Goal: Task Accomplishment & Management: Complete application form

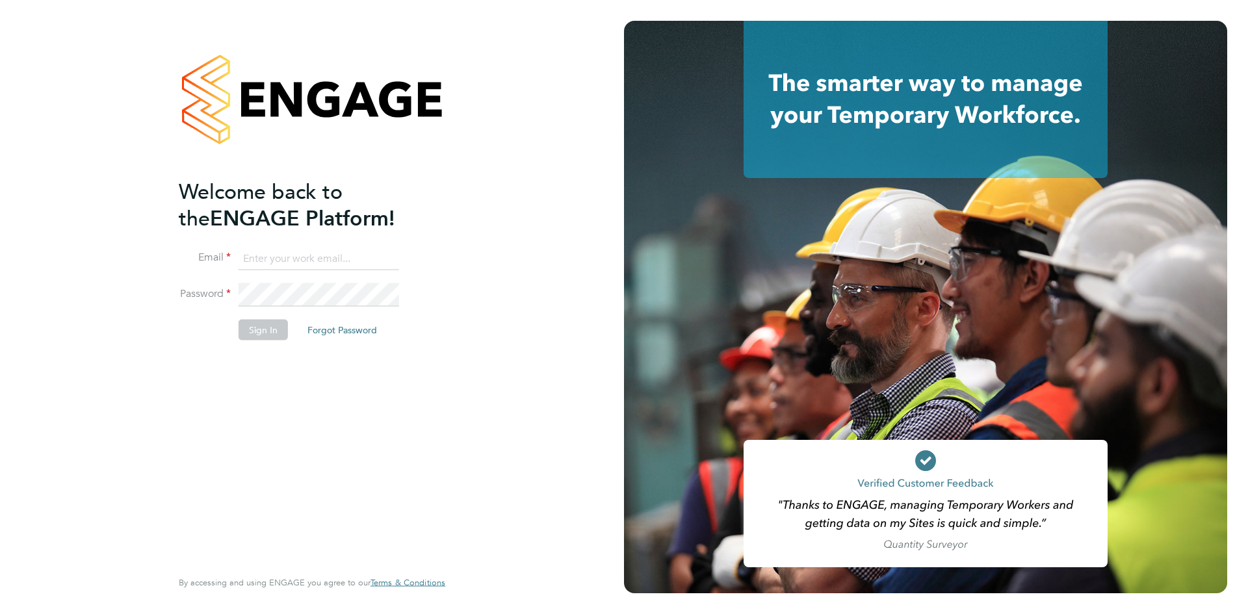
type input "chloe@protechltd.co.uk"
click at [244, 331] on button "Sign In" at bounding box center [263, 330] width 49 height 21
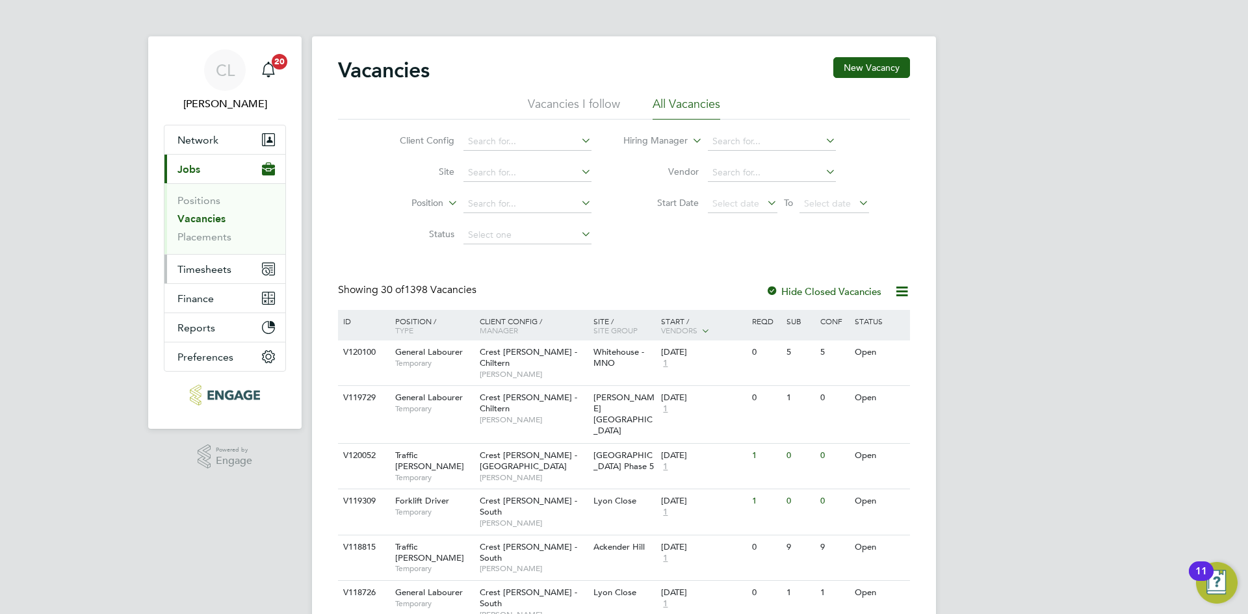
click at [189, 276] on button "Timesheets" at bounding box center [224, 269] width 121 height 29
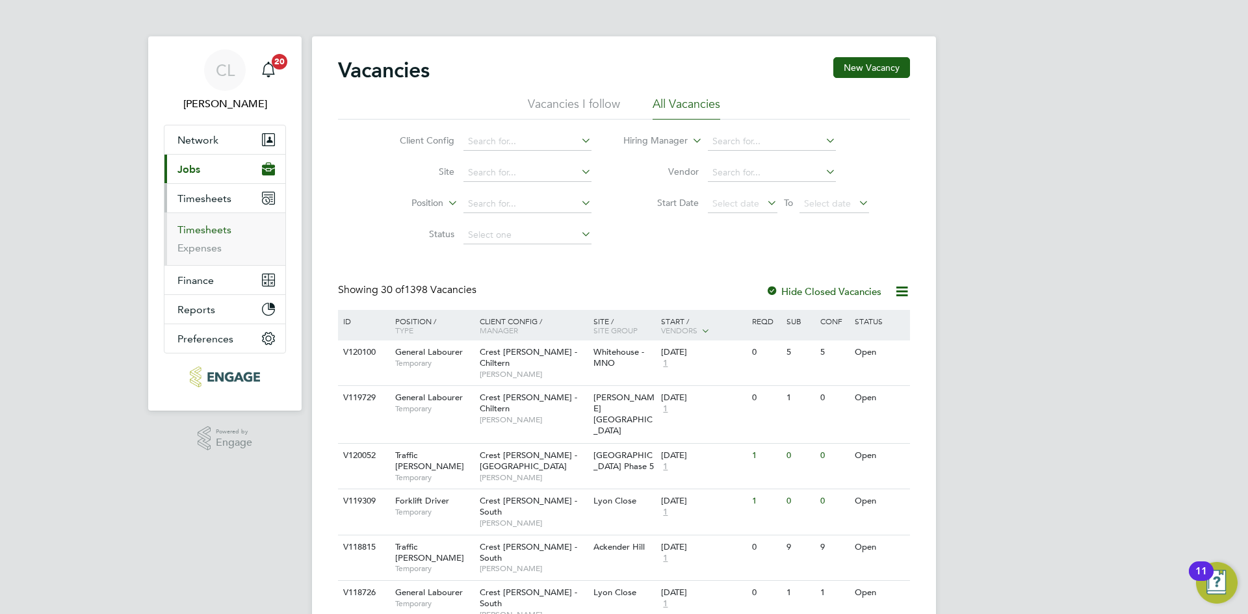
click at [213, 235] on link "Timesheets" at bounding box center [204, 230] width 54 height 12
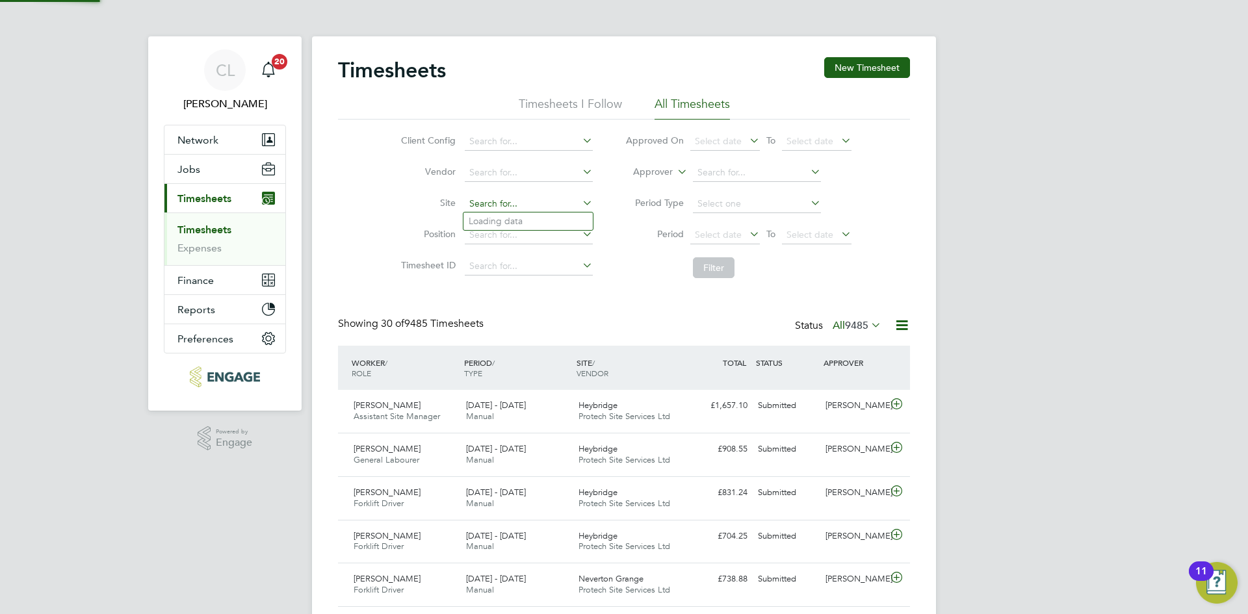
click at [530, 203] on input at bounding box center [529, 204] width 128 height 18
click at [339, 196] on div "Client Config Vendor Site Position Timesheet ID Approved On Select date To Sele…" at bounding box center [624, 202] width 572 height 165
click at [858, 67] on button "New Timesheet" at bounding box center [867, 67] width 86 height 21
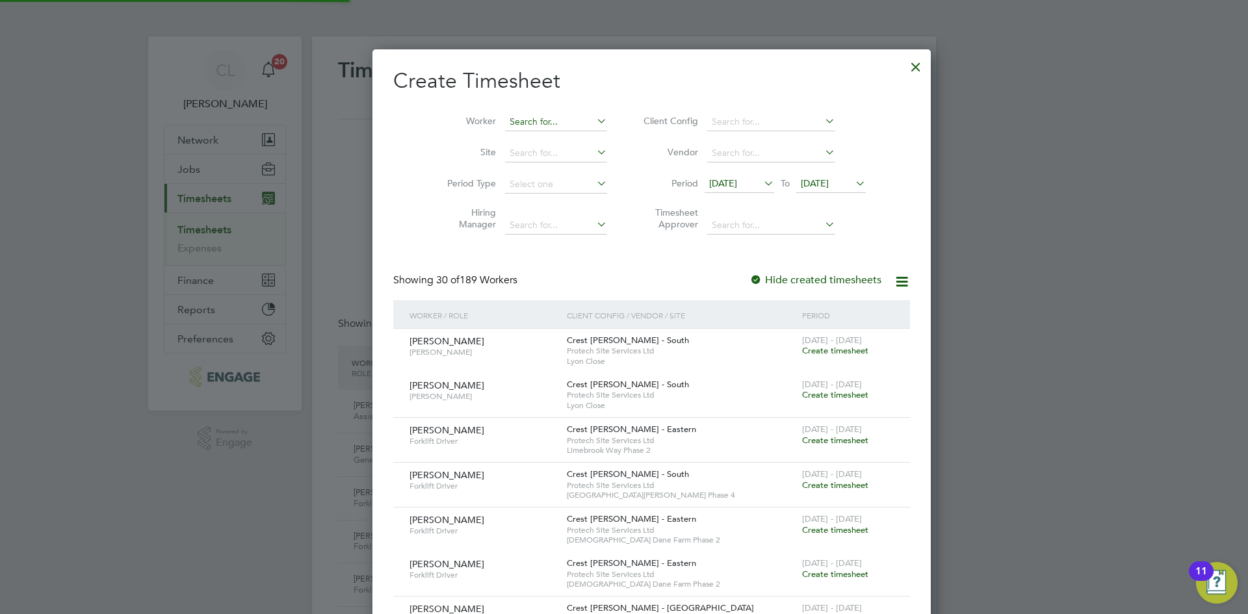
click at [508, 124] on input at bounding box center [556, 122] width 102 height 18
click at [550, 154] on li "[PERSON_NAME]" at bounding box center [556, 157] width 161 height 18
type input "[PERSON_NAME]"
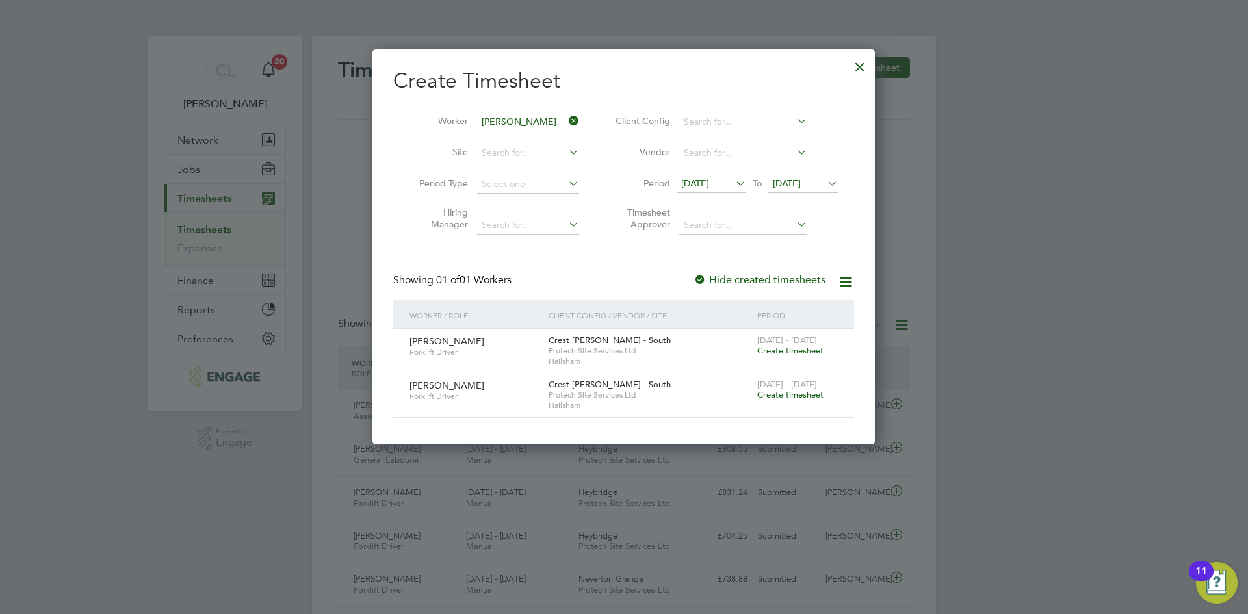
click at [709, 185] on span "[DATE]" at bounding box center [695, 183] width 28 height 12
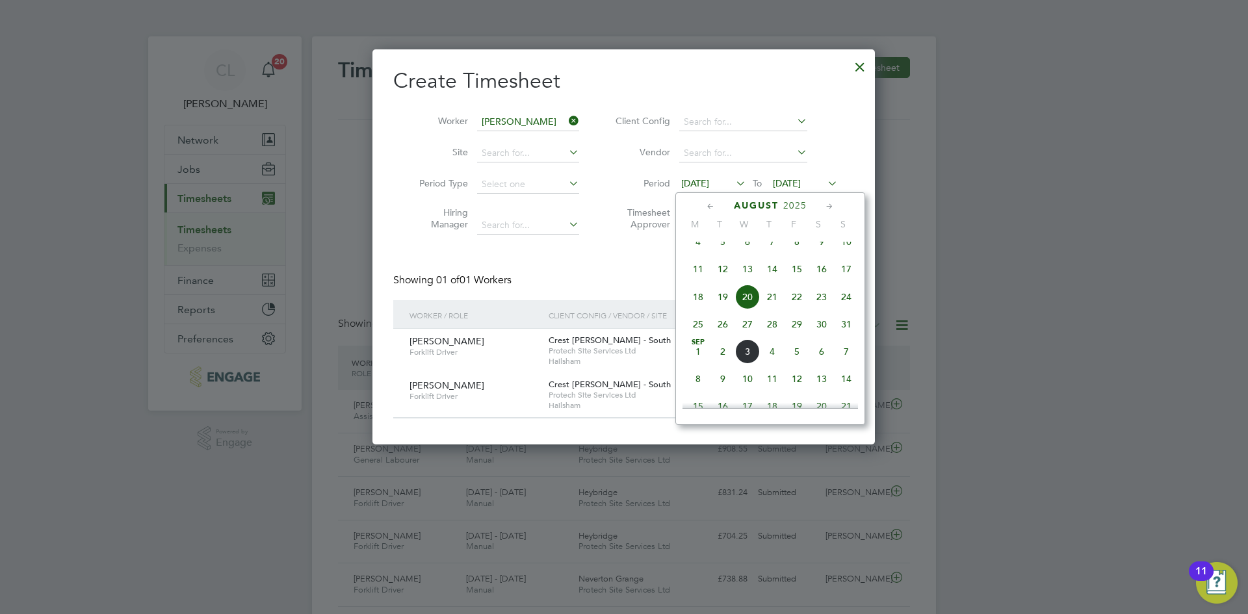
click at [700, 277] on span "11" at bounding box center [698, 269] width 25 height 25
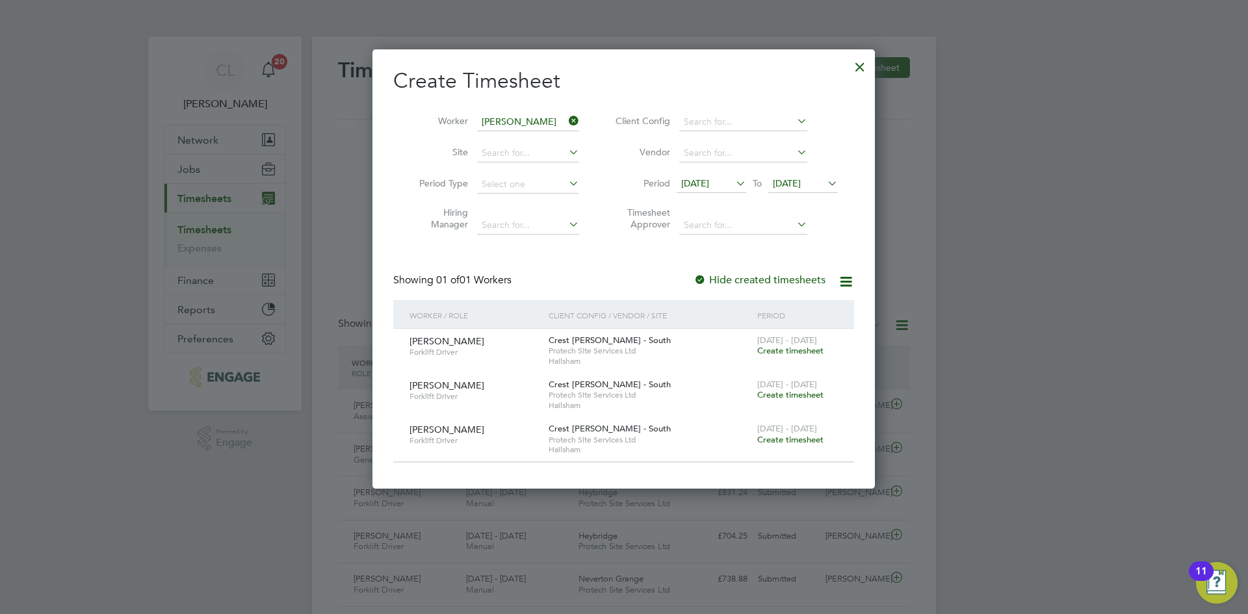
click at [792, 351] on span "Create timesheet" at bounding box center [790, 350] width 66 height 11
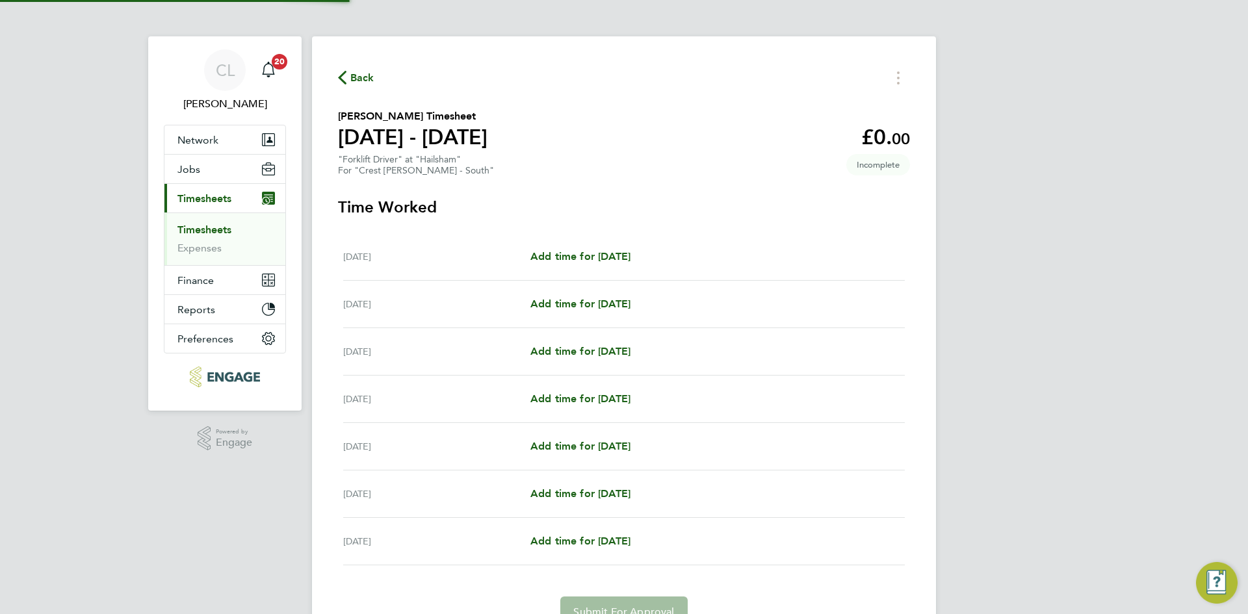
click at [589, 271] on div "[DATE] Add time for [DATE] Add time for [DATE]" at bounding box center [623, 256] width 561 height 47
click at [600, 259] on span "Add time for [DATE]" at bounding box center [580, 256] width 100 height 12
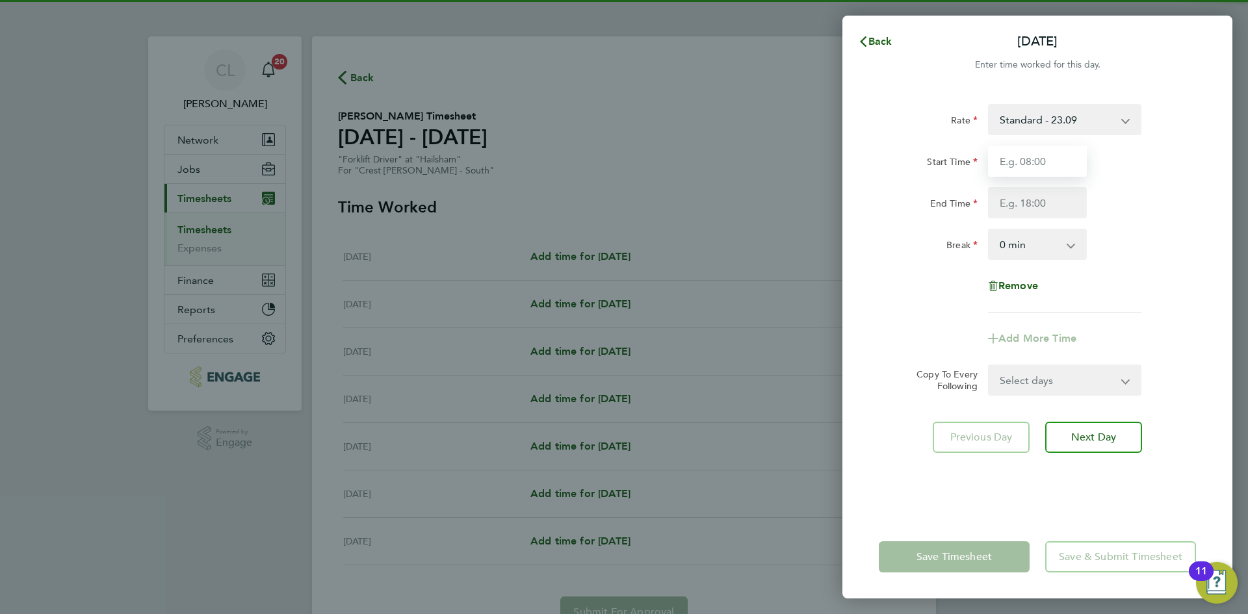
drag, startPoint x: 1061, startPoint y: 165, endPoint x: 1053, endPoint y: 174, distance: 12.0
click at [1061, 165] on input "Start Time" at bounding box center [1037, 161] width 99 height 31
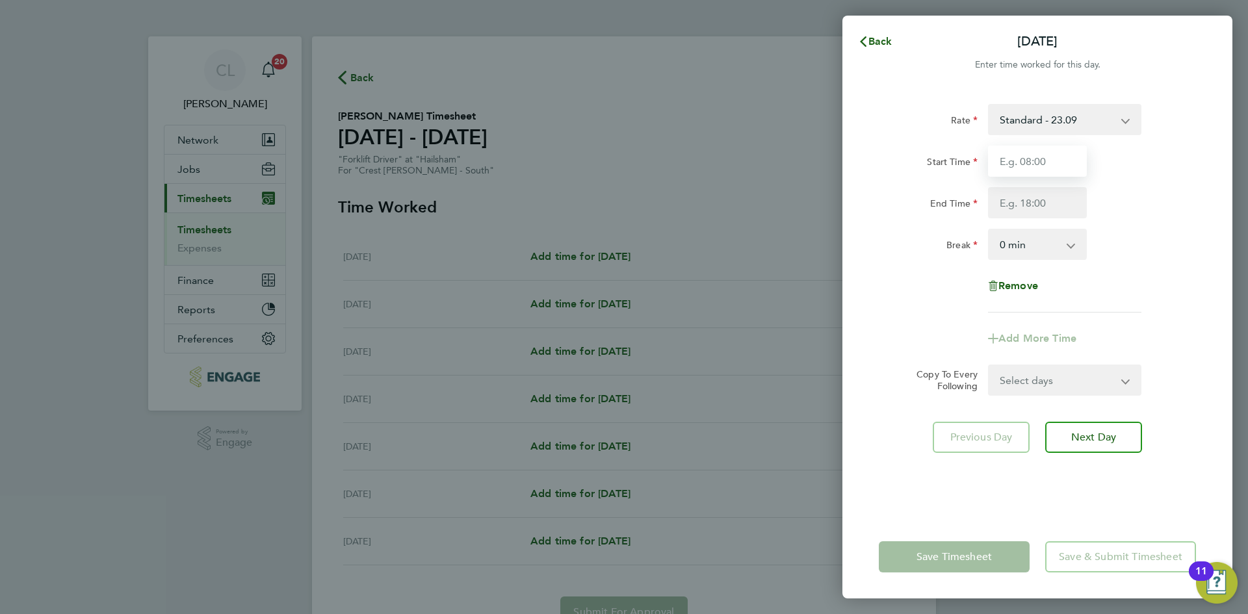
type input "07:30"
click at [1040, 198] on input "End Time" at bounding box center [1037, 202] width 99 height 31
type input "16:30"
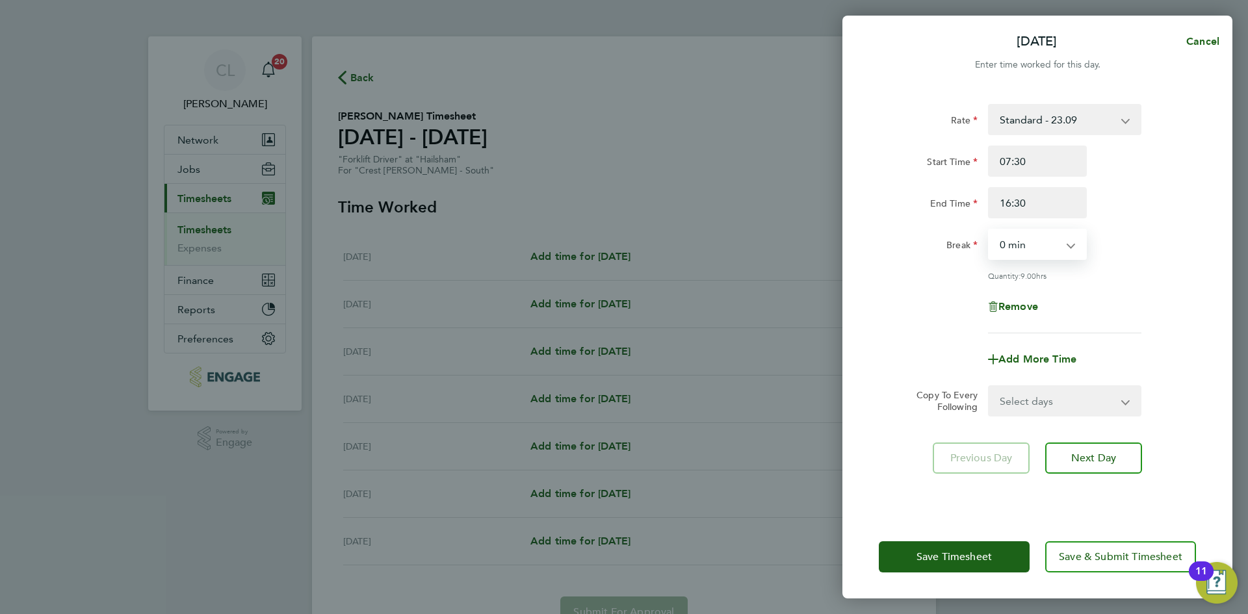
click at [1038, 246] on select "0 min 15 min 30 min 45 min 60 min 75 min 90 min" at bounding box center [1029, 244] width 81 height 29
select select "60"
click at [989, 230] on select "0 min 15 min 30 min 45 min 60 min 75 min 90 min" at bounding box center [1029, 244] width 81 height 29
click at [1083, 170] on input "07:30" at bounding box center [1037, 161] width 99 height 31
drag, startPoint x: 1061, startPoint y: 172, endPoint x: 853, endPoint y: 160, distance: 207.7
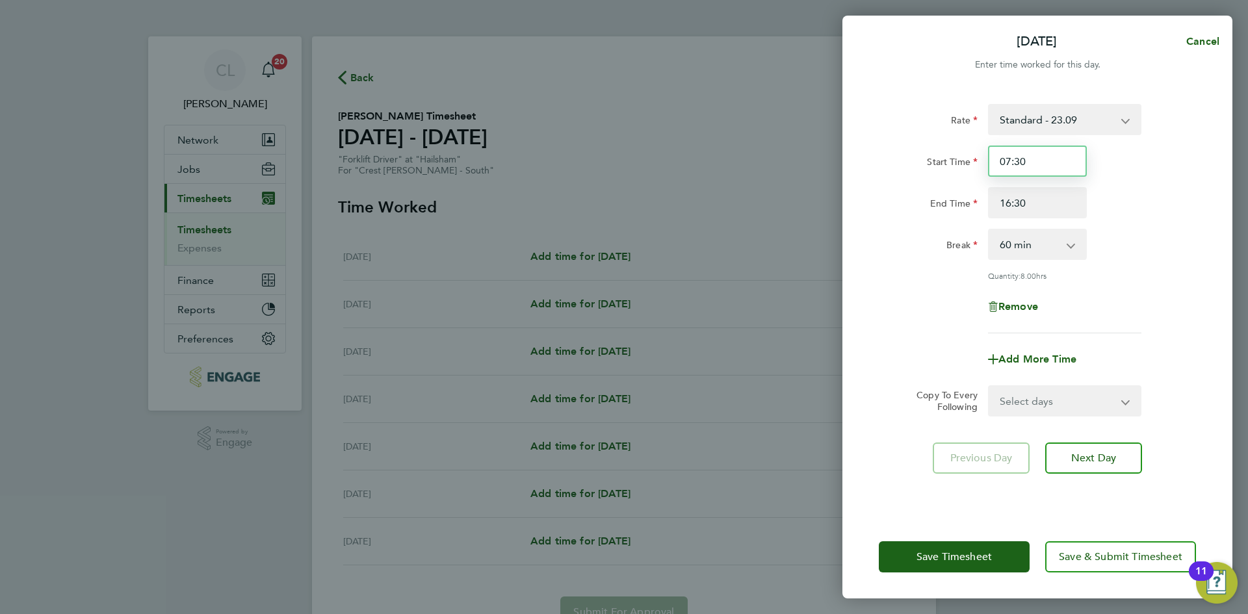
click at [853, 160] on div "Rate Standard - 23.09 Start Time 07:30 End Time 16:30 Break 0 min 15 min 30 min…" at bounding box center [1037, 301] width 390 height 427
type input "08:30"
click at [1131, 283] on div "Rate Standard - 23.09 Start Time 08:30 End Time 16:30 Break 0 min 15 min 30 min…" at bounding box center [1037, 218] width 317 height 229
click at [935, 560] on span "Save Timesheet" at bounding box center [953, 556] width 75 height 13
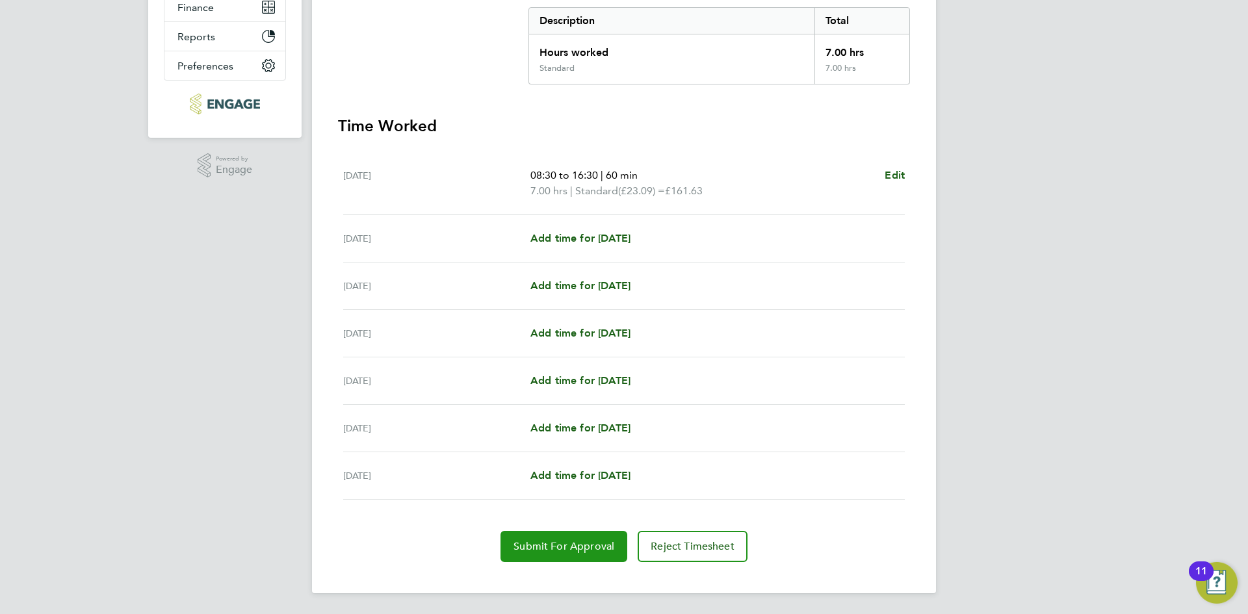
click at [538, 544] on span "Submit For Approval" at bounding box center [563, 546] width 101 height 13
